Goal: Task Accomplishment & Management: Use online tool/utility

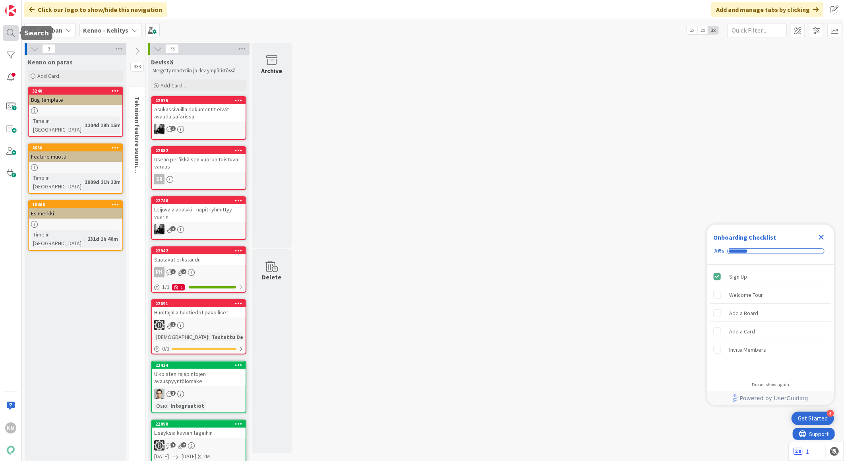
click at [9, 32] on div at bounding box center [11, 33] width 16 height 16
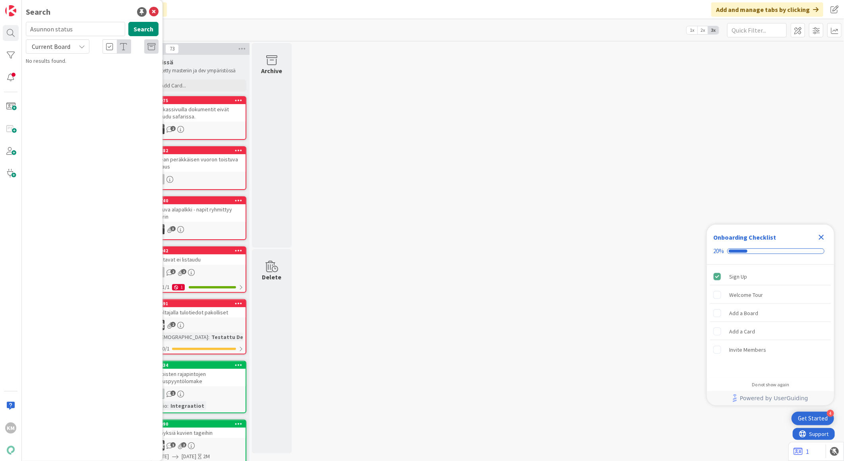
type input "Asunnon status"
click at [81, 50] on div "Current Board" at bounding box center [58, 46] width 64 height 14
click at [72, 80] on span "All Boards" at bounding box center [71, 80] width 83 height 12
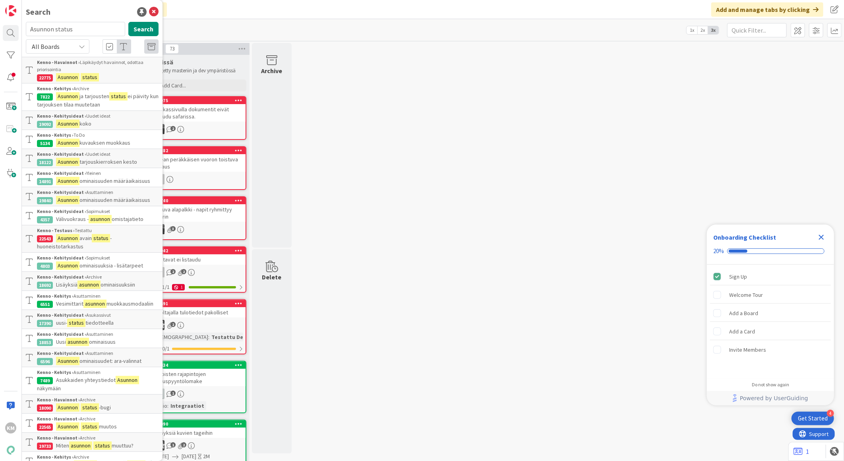
click at [108, 73] on p "Asunnon status" at bounding box center [98, 77] width 122 height 8
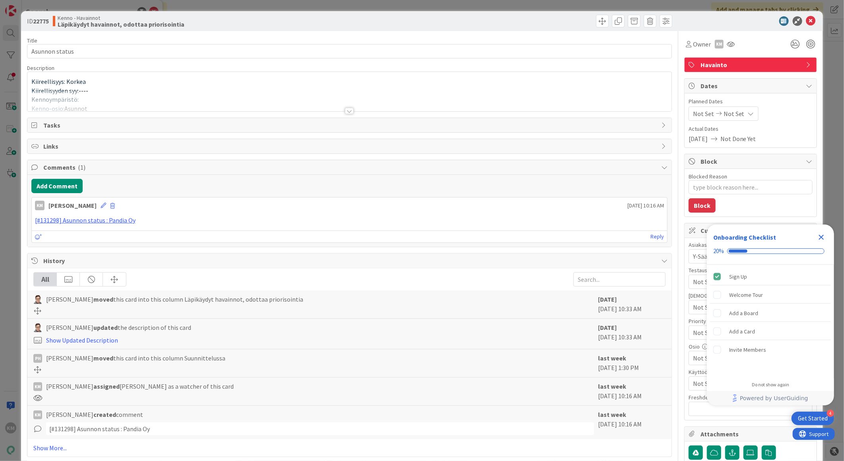
type textarea "x"
click at [347, 112] on div at bounding box center [349, 111] width 9 height 6
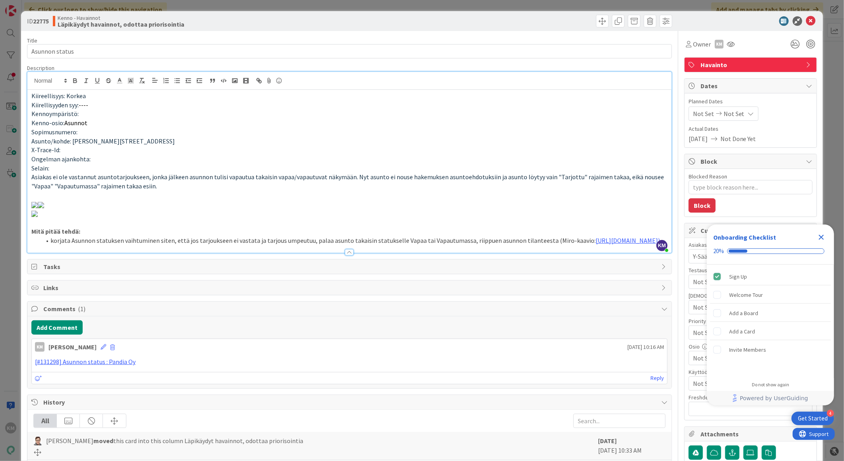
click at [41, 18] on b "22775" at bounding box center [41, 21] width 16 height 8
copy b "22775"
click at [807, 24] on icon at bounding box center [812, 21] width 10 height 10
